Goal: Navigation & Orientation: Find specific page/section

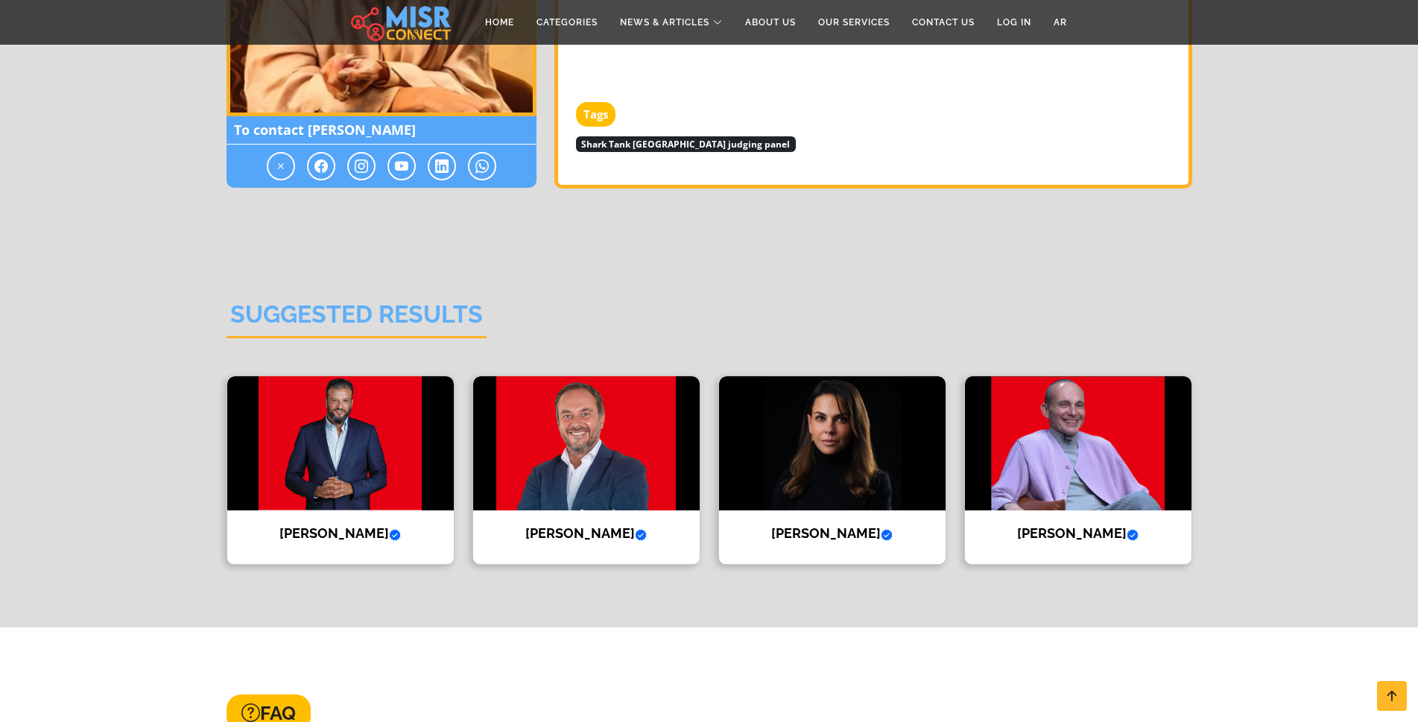
scroll to position [1714, 0]
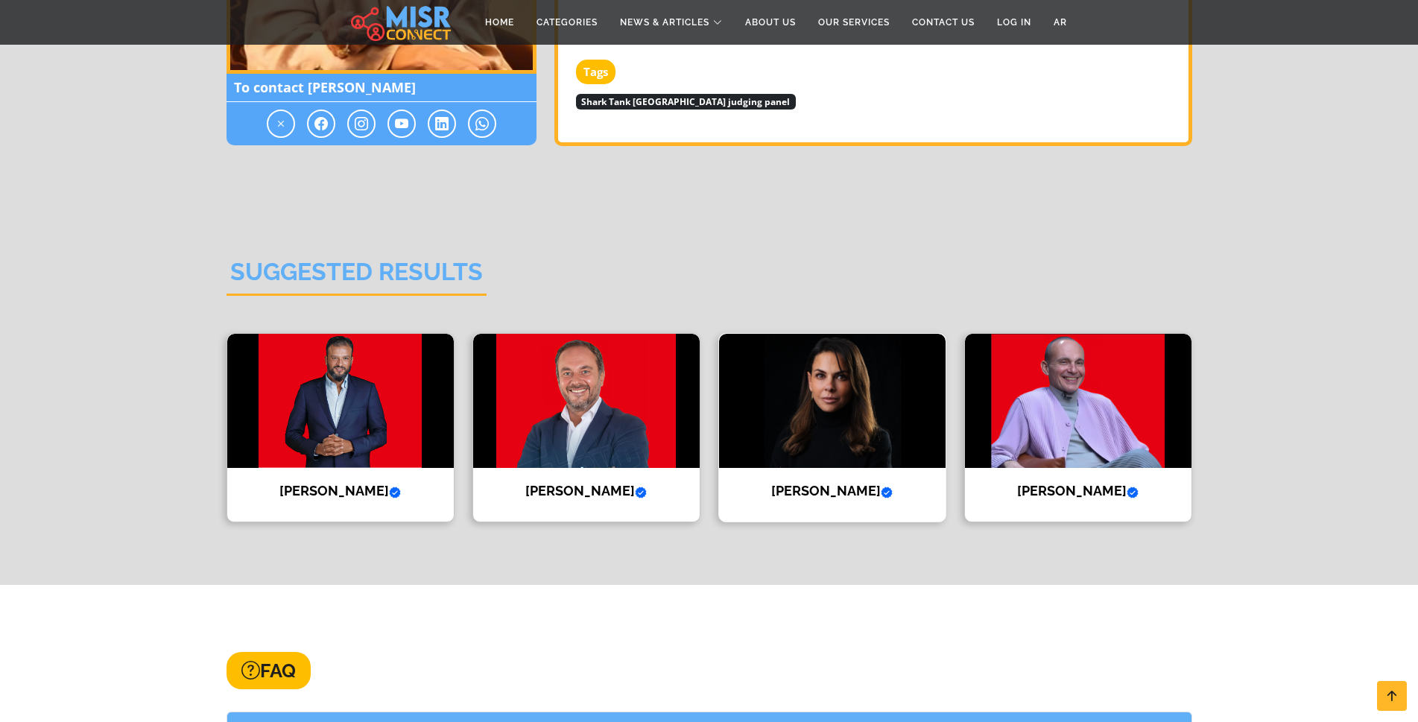
click at [832, 483] on h4 "Hilda Louca Verified account" at bounding box center [832, 491] width 204 height 16
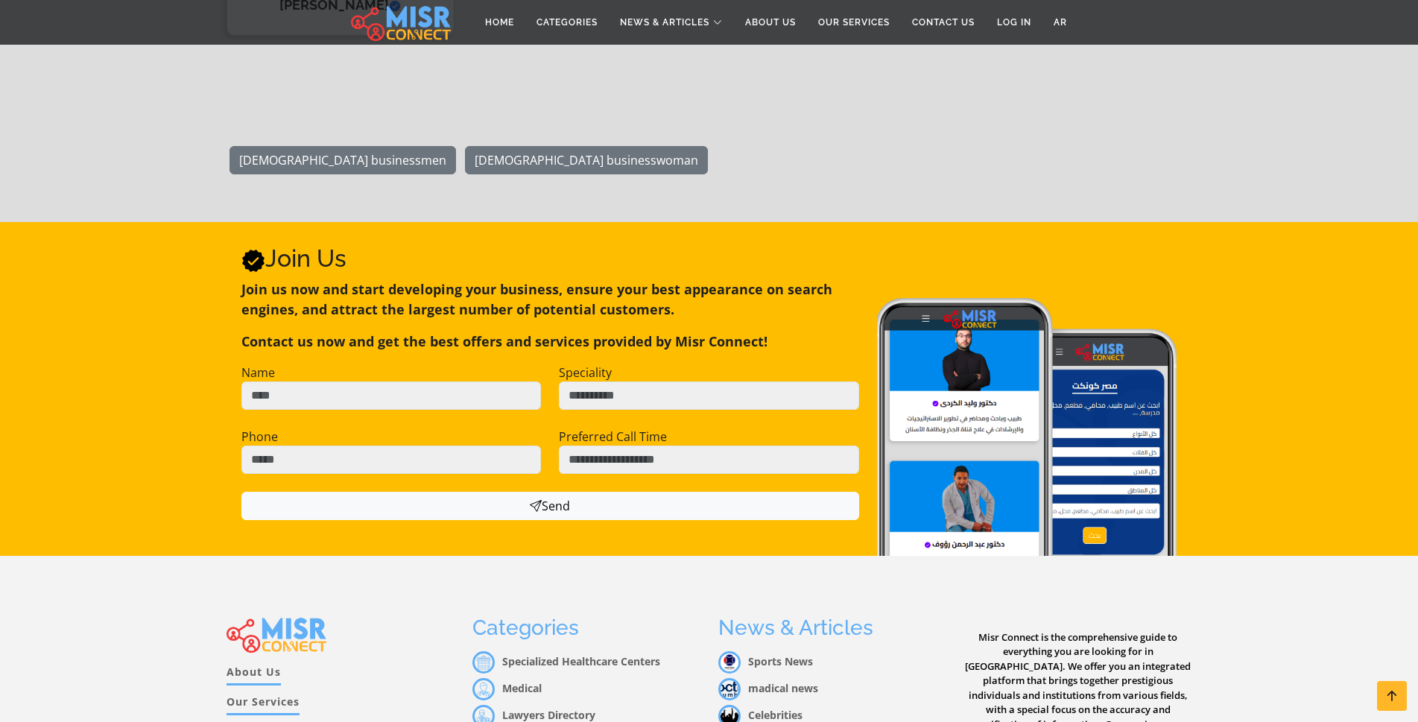
scroll to position [1686, 0]
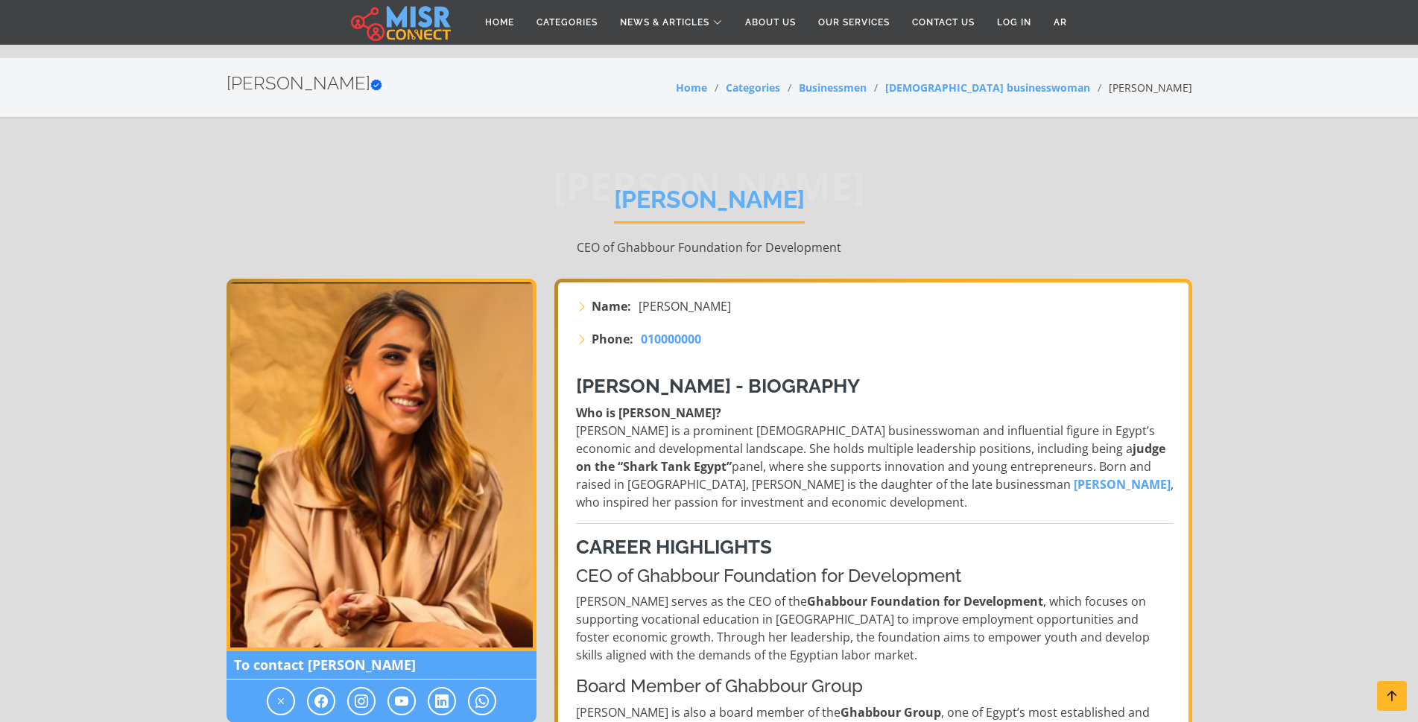
scroll to position [1714, 0]
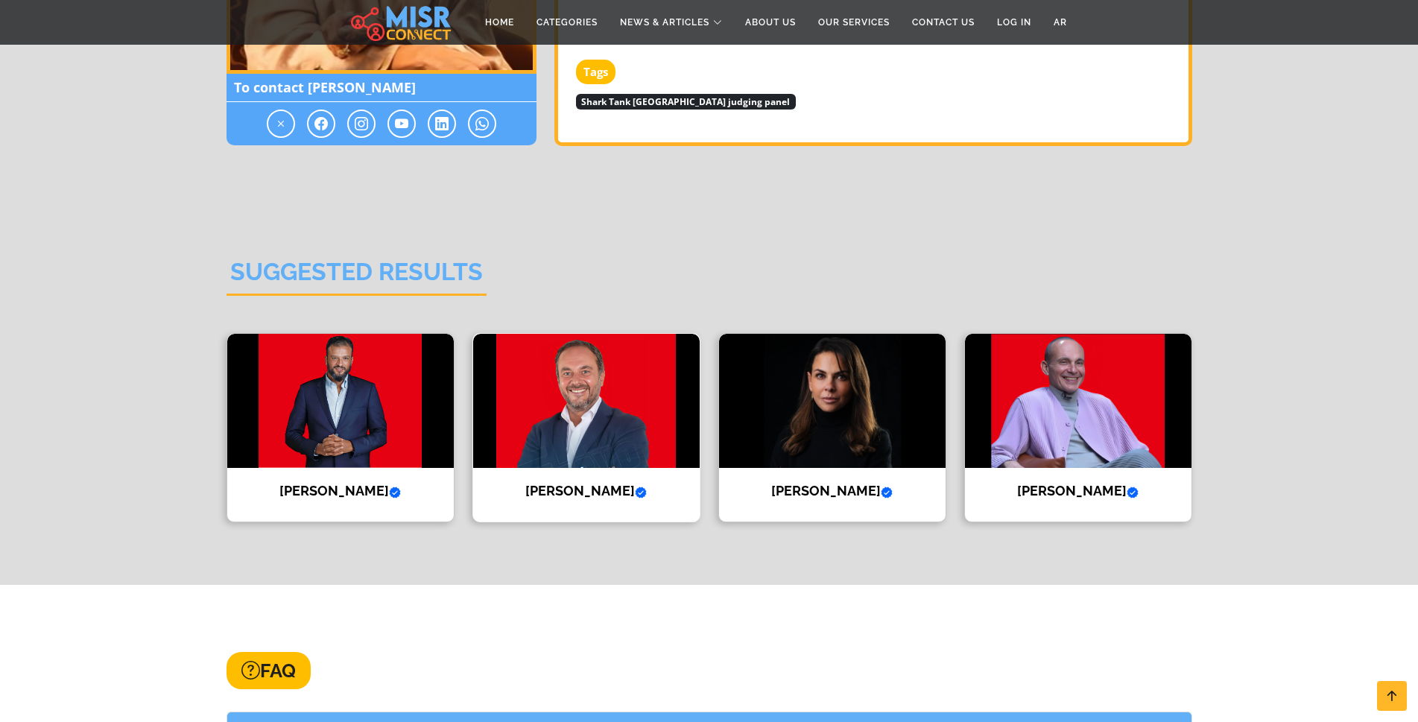
click at [578, 483] on h4 "Ahmed Tarek Khalil Verified account" at bounding box center [586, 491] width 204 height 16
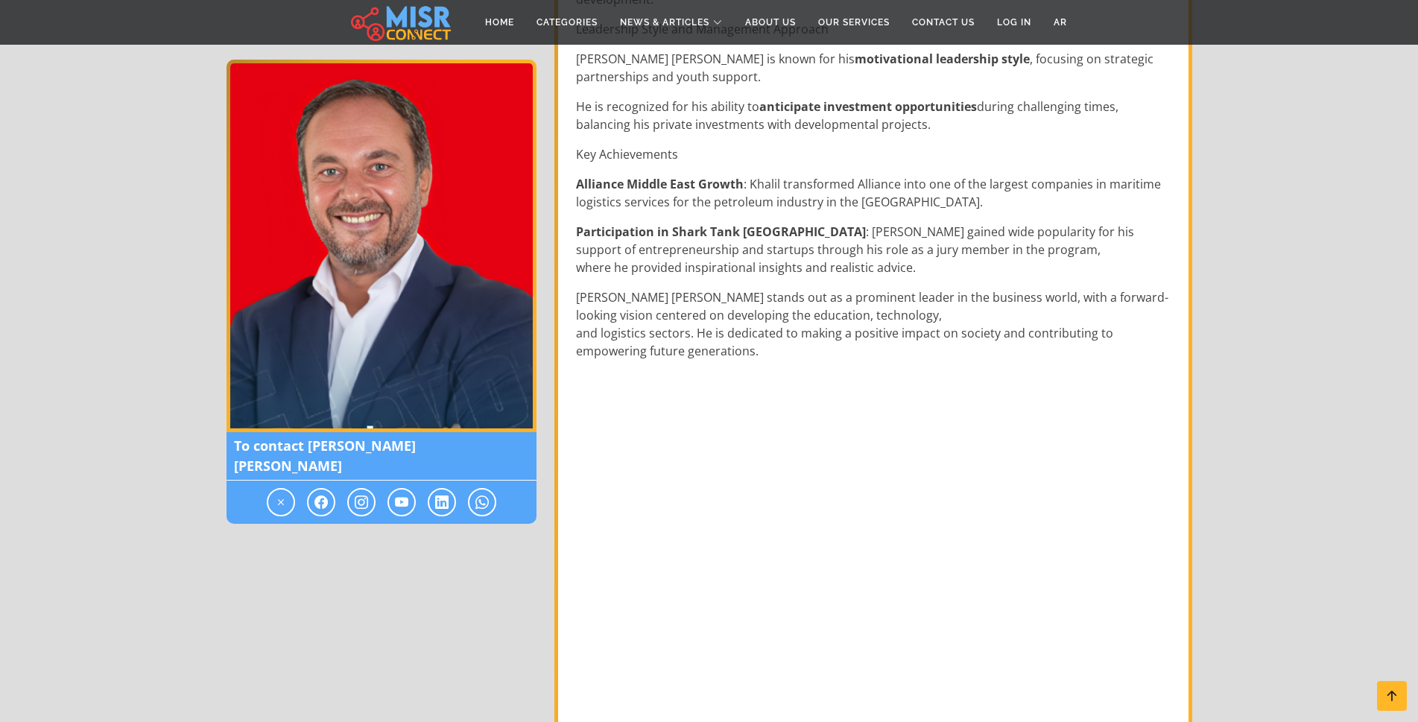
scroll to position [1341, 0]
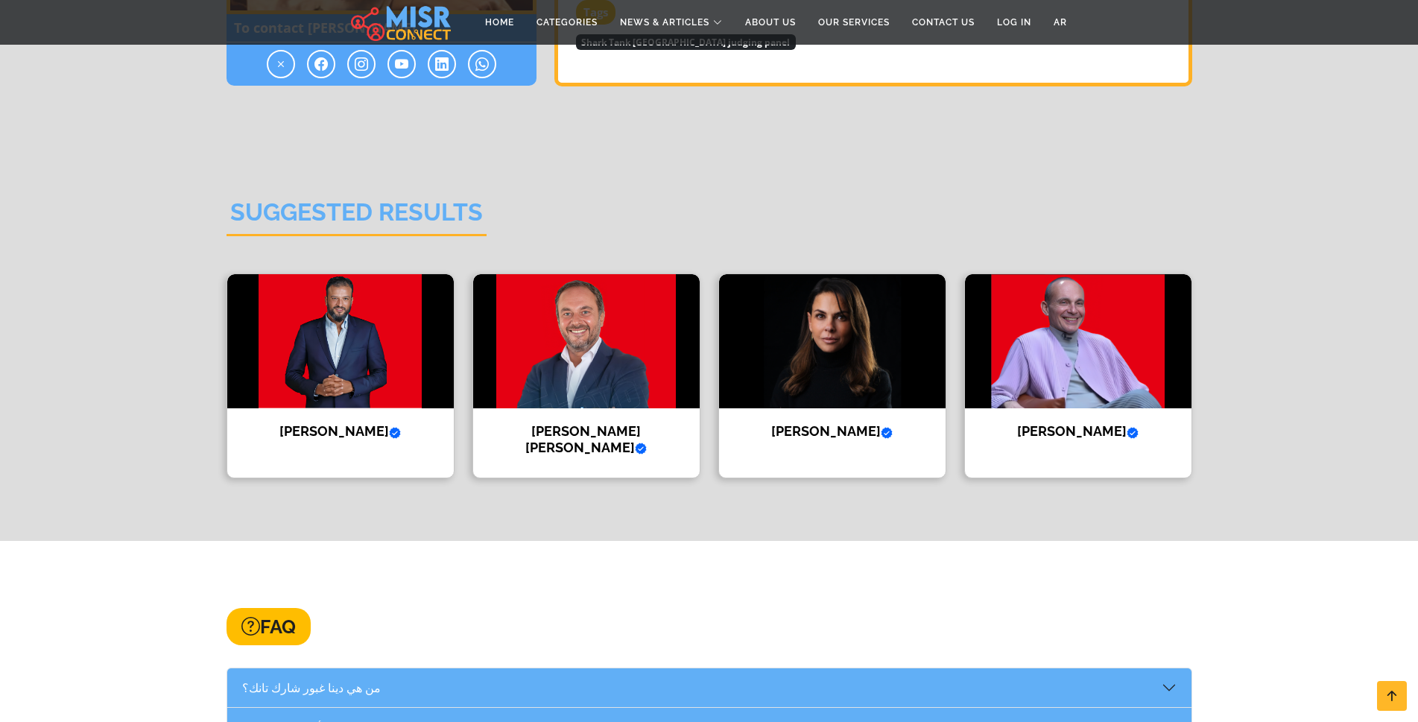
scroll to position [1789, 0]
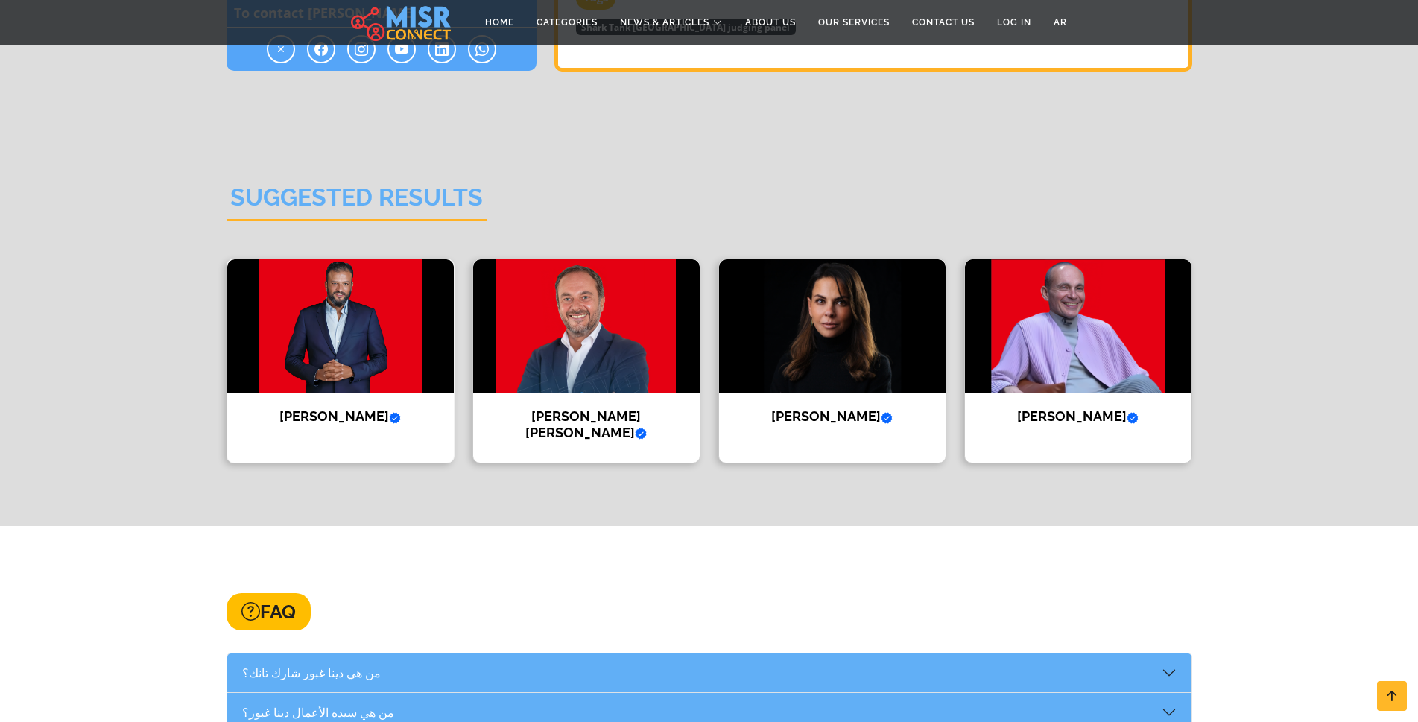
click at [348, 300] on img at bounding box center [340, 326] width 227 height 134
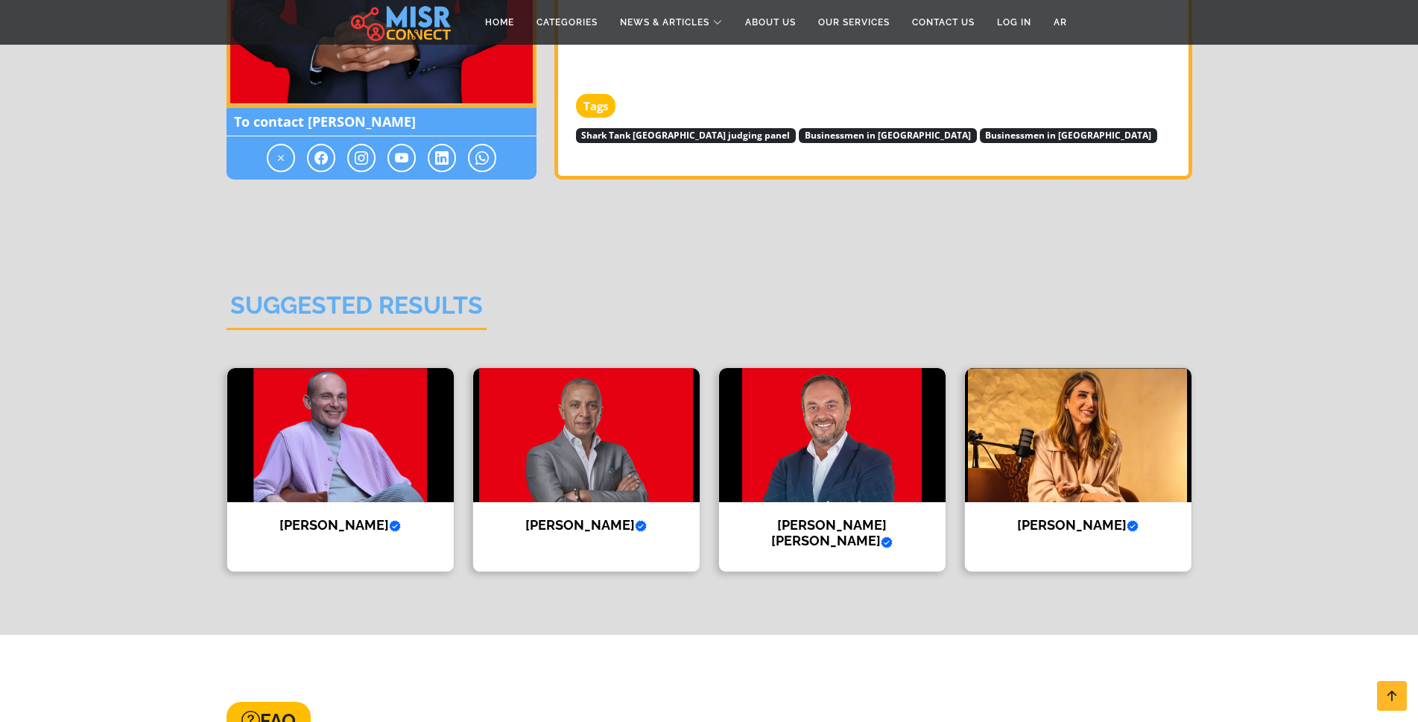
scroll to position [1938, 0]
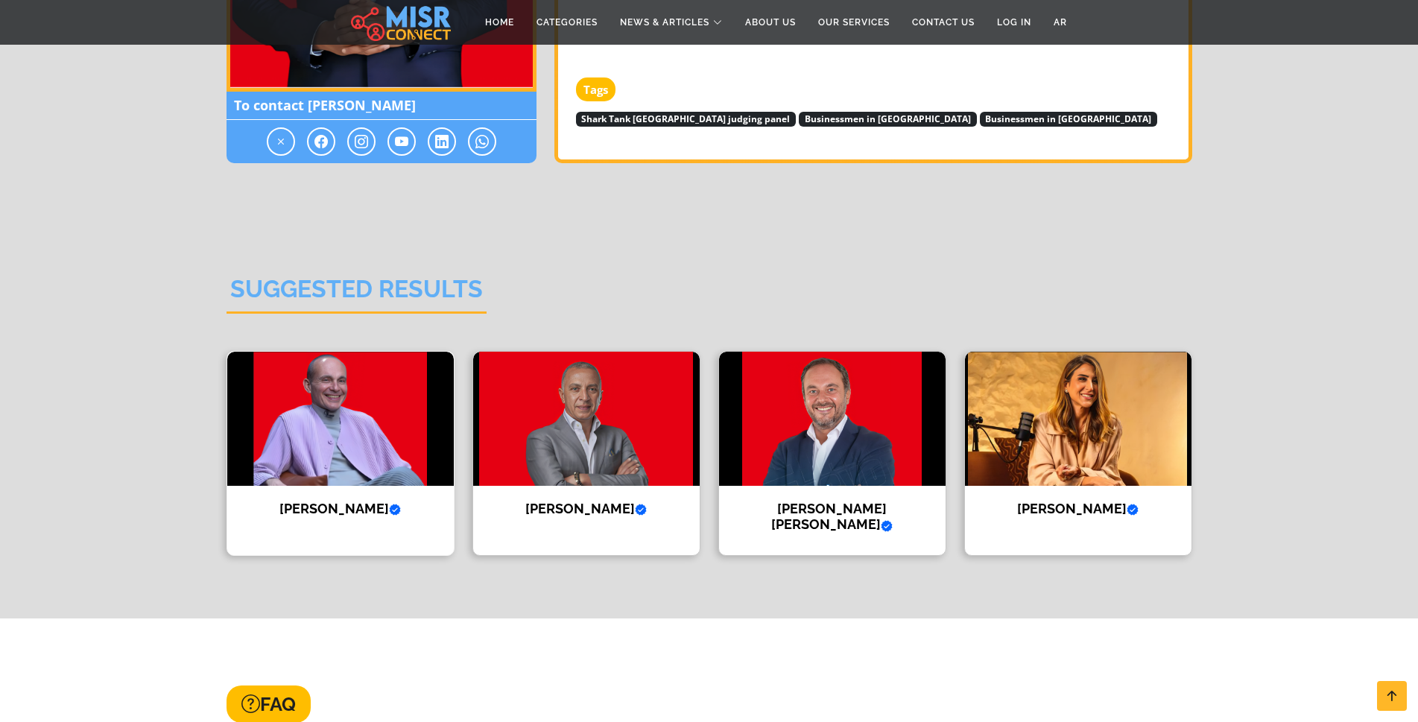
click at [360, 451] on img at bounding box center [340, 419] width 227 height 134
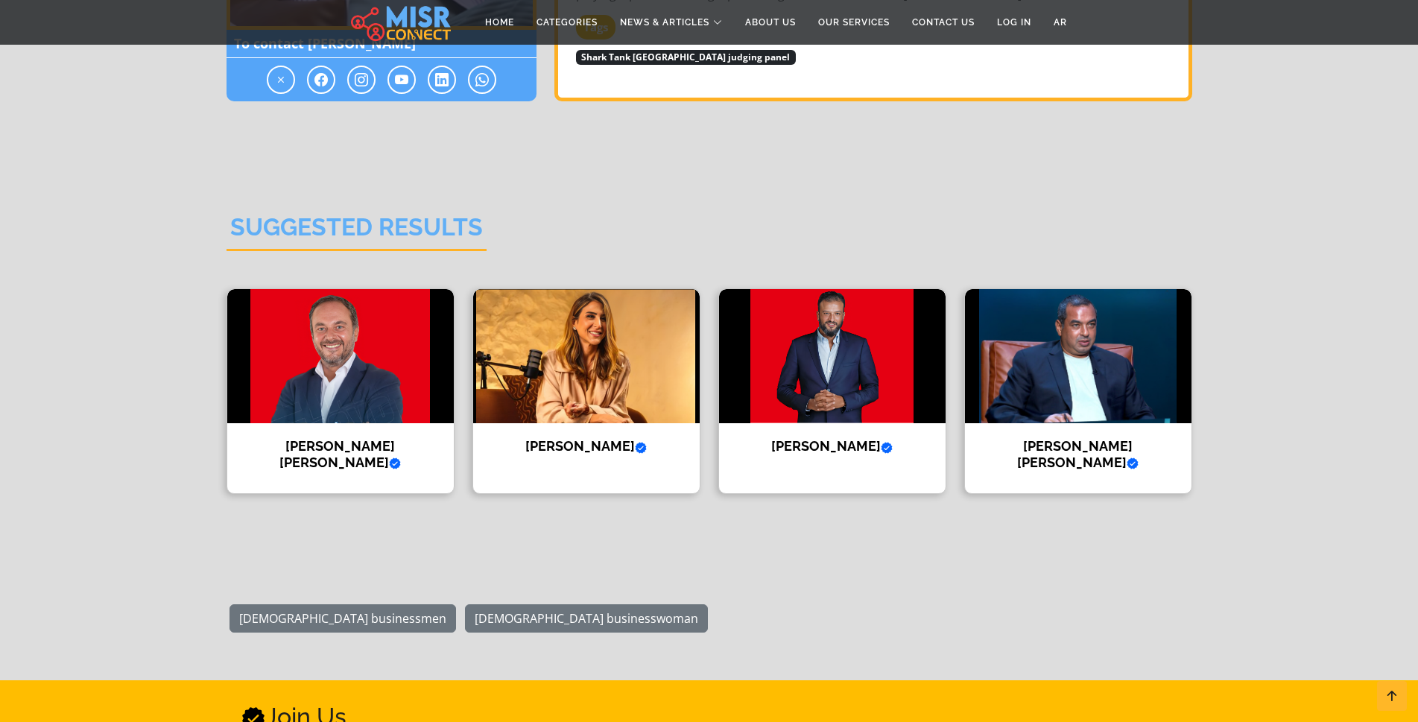
scroll to position [1714, 0]
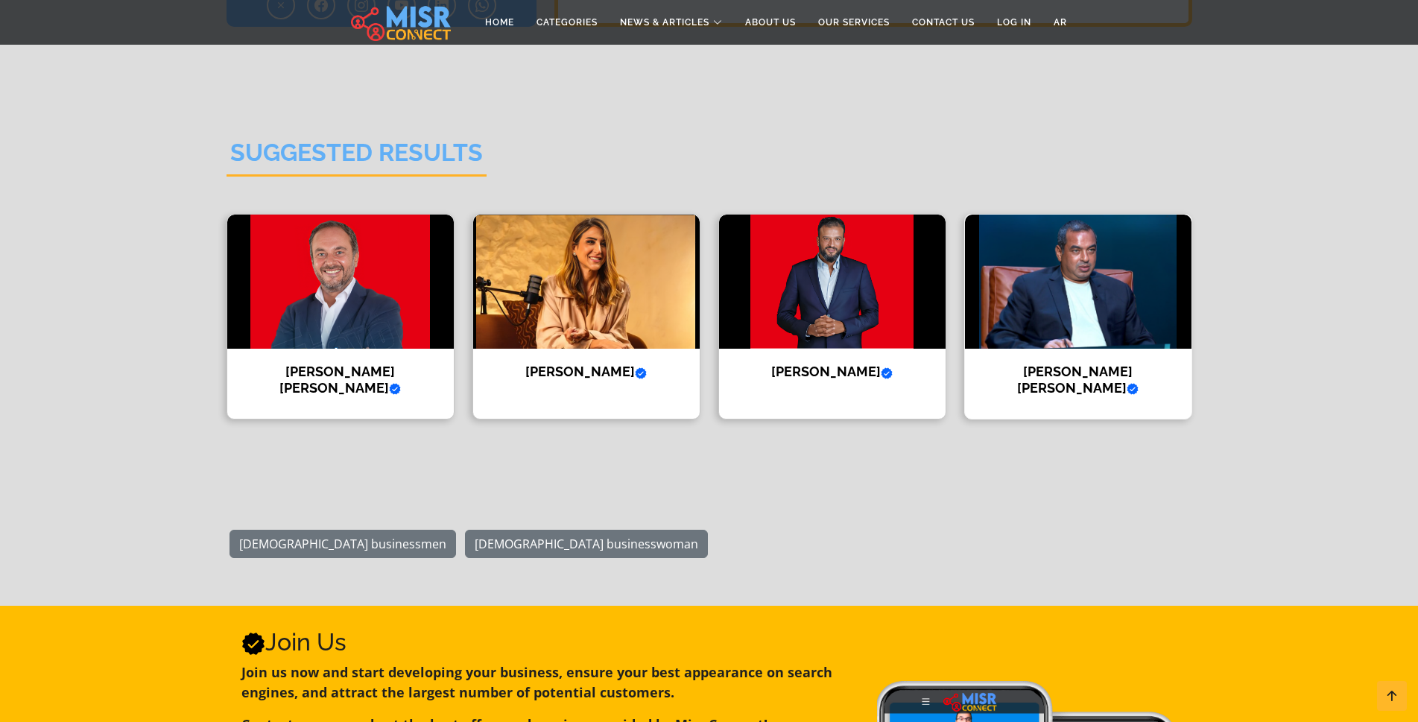
click at [1107, 394] on h4 "Mohamed Ismail Mansour Verified account" at bounding box center [1078, 380] width 204 height 32
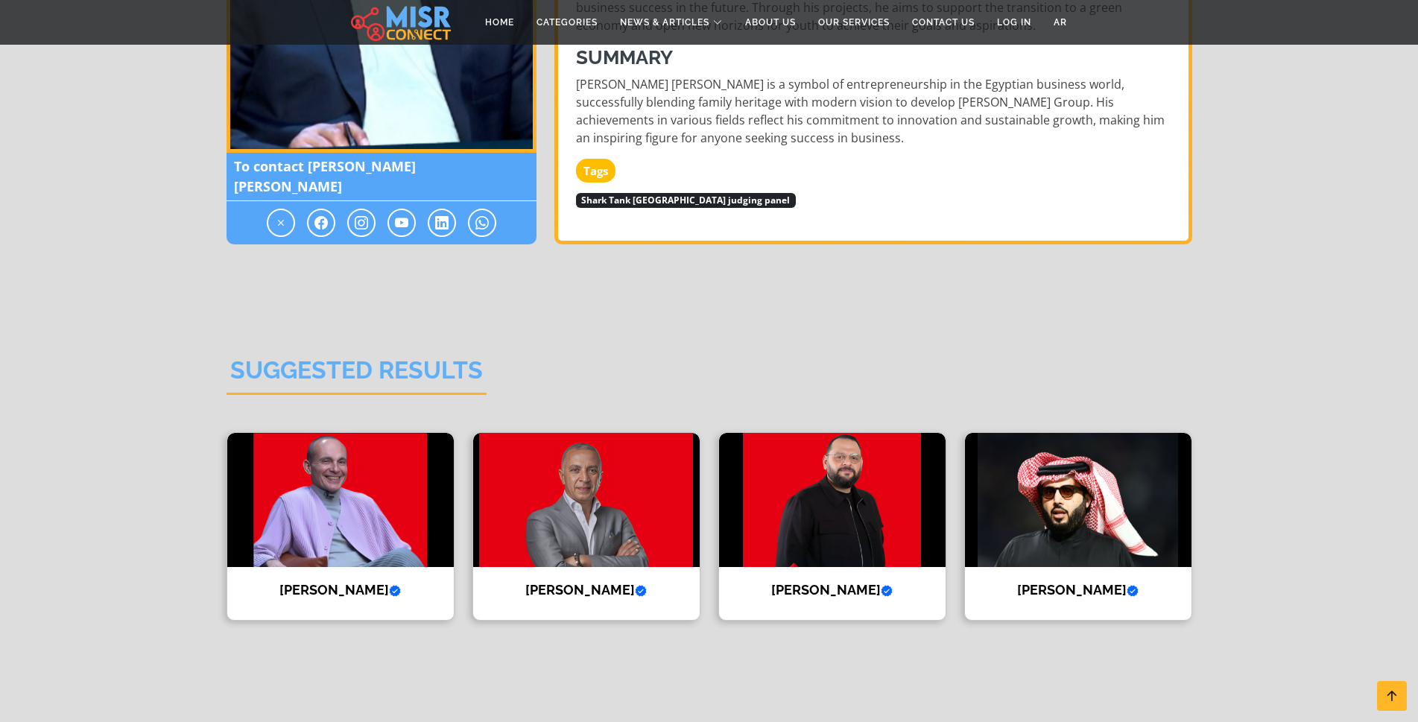
scroll to position [1640, 0]
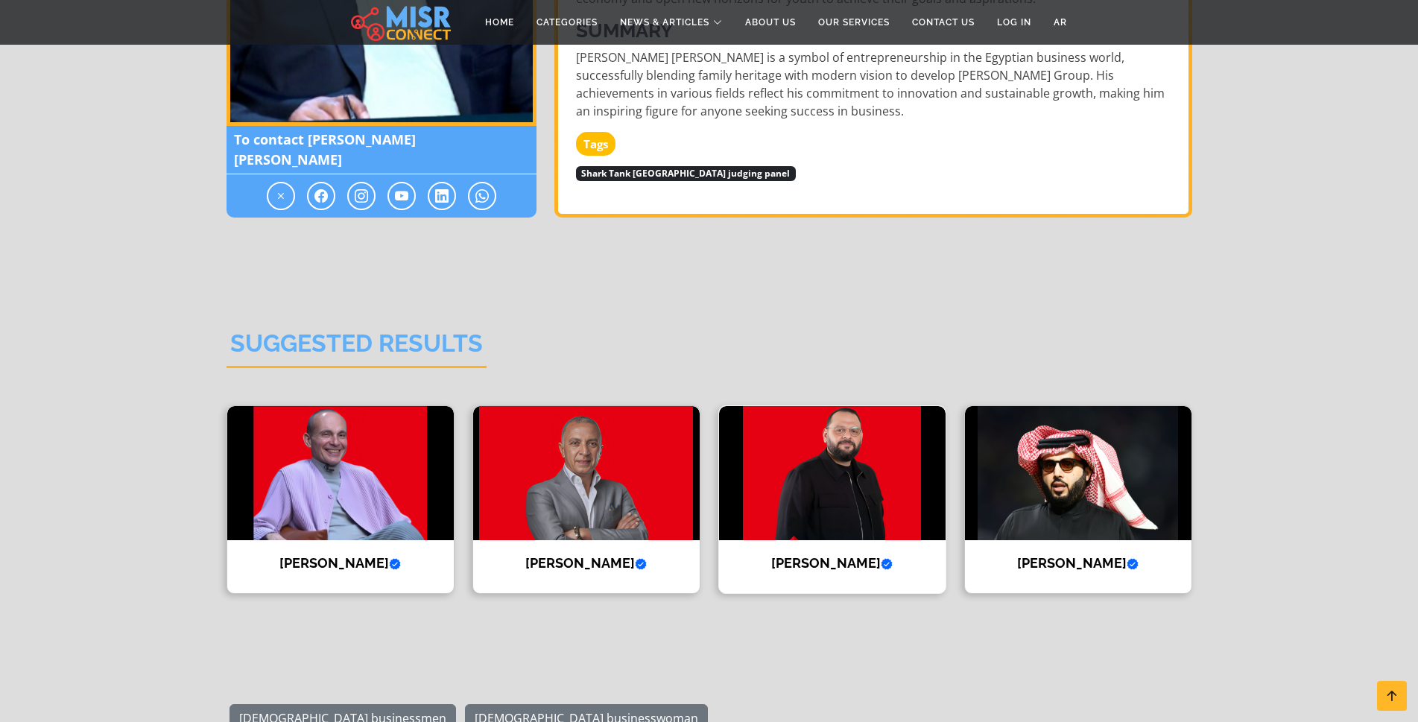
click at [813, 414] on img at bounding box center [832, 473] width 227 height 134
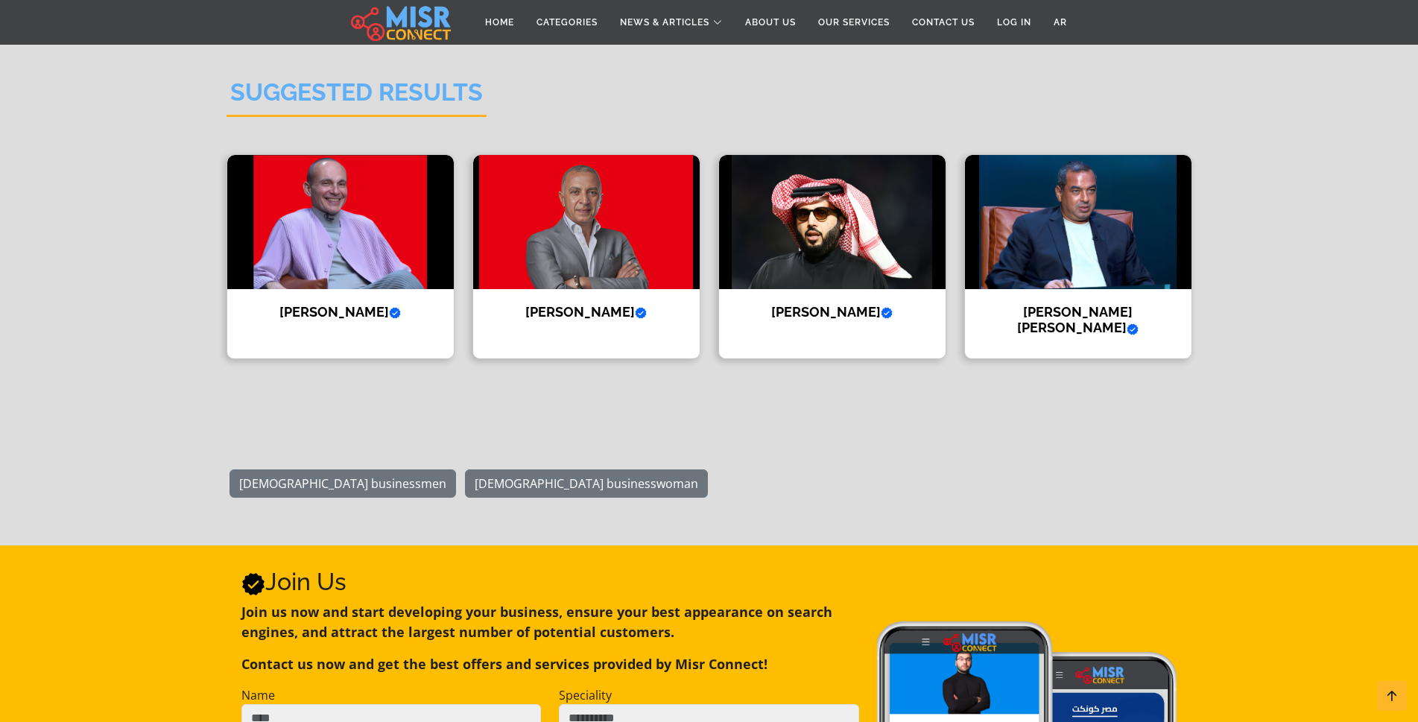
scroll to position [1789, 0]
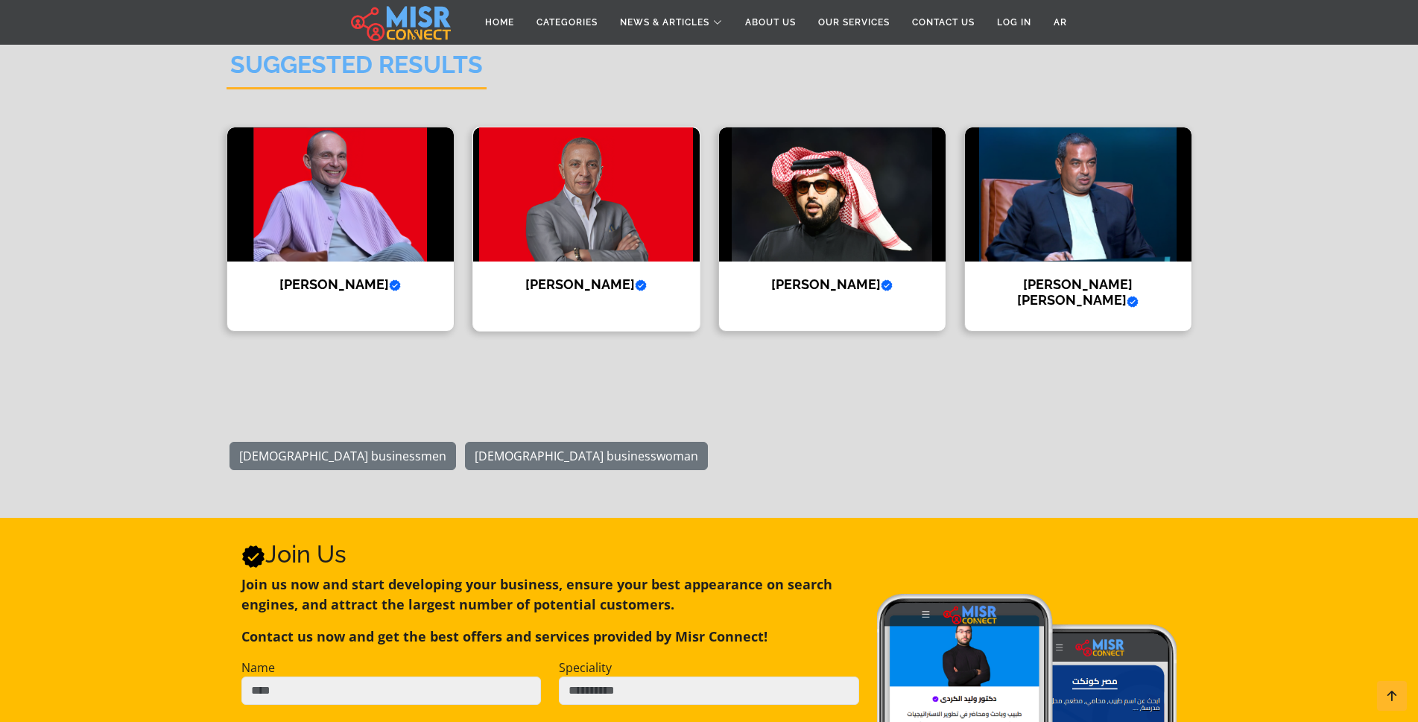
click at [581, 279] on h4 "Ahmed El Sewedy Verified account" at bounding box center [586, 284] width 204 height 16
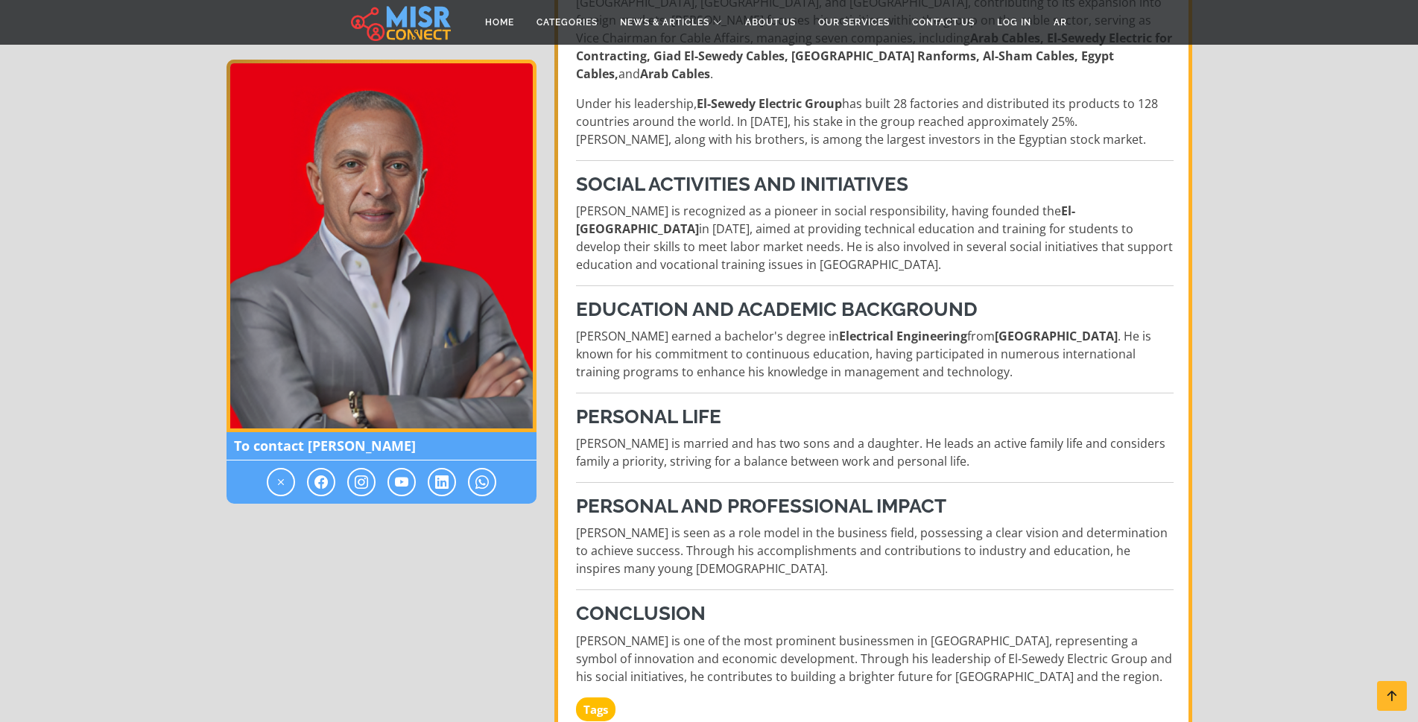
scroll to position [745, 0]
